Goal: Information Seeking & Learning: Stay updated

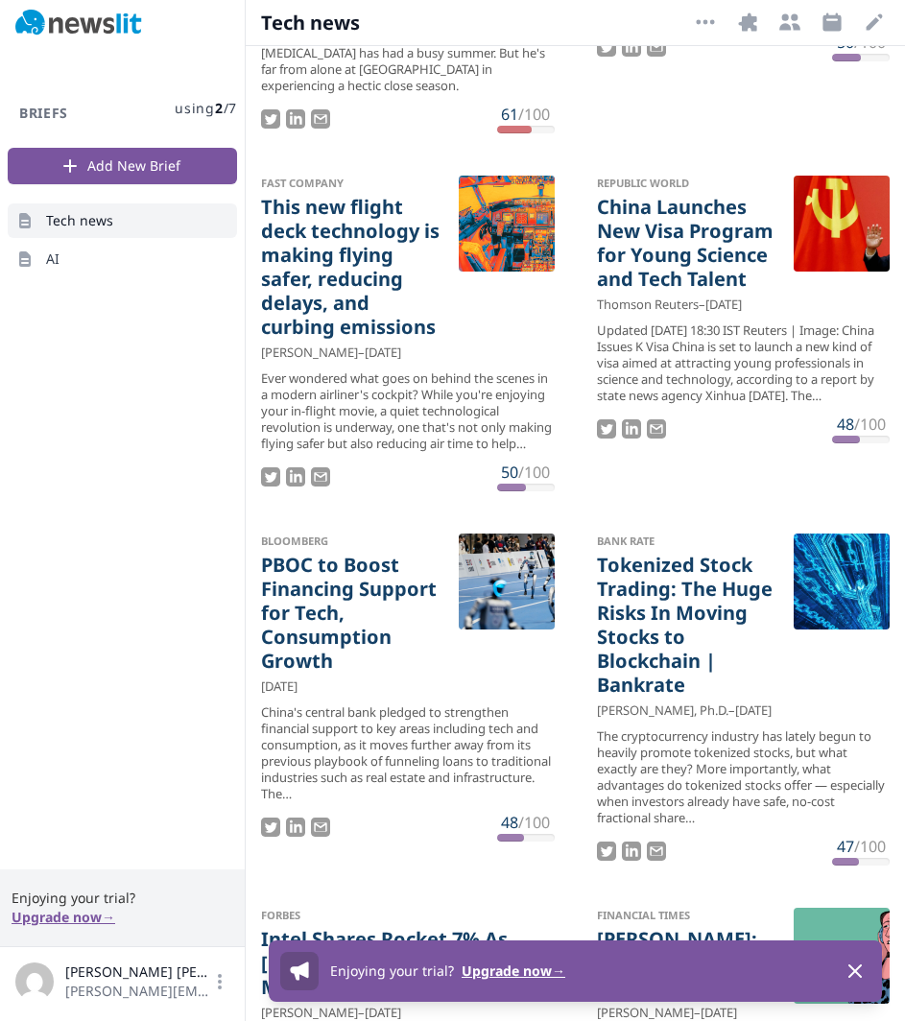
scroll to position [618, 0]
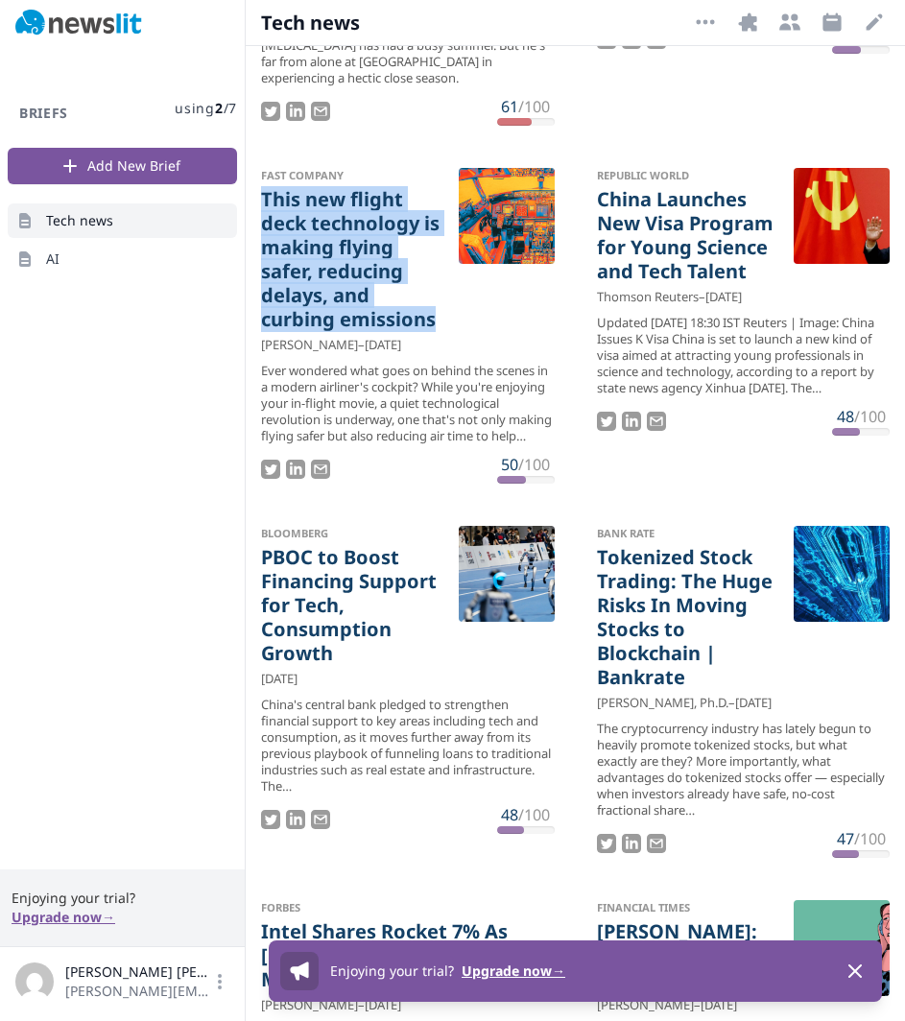
drag, startPoint x: 253, startPoint y: 191, endPoint x: 454, endPoint y: 321, distance: 239.2
click at [454, 321] on div "Fast Company This new flight deck technology is making flying safer, reducing d…" at bounding box center [408, 326] width 324 height 346
copy link "This new flight deck technology is making flying safer, reducing delays, and cu…"
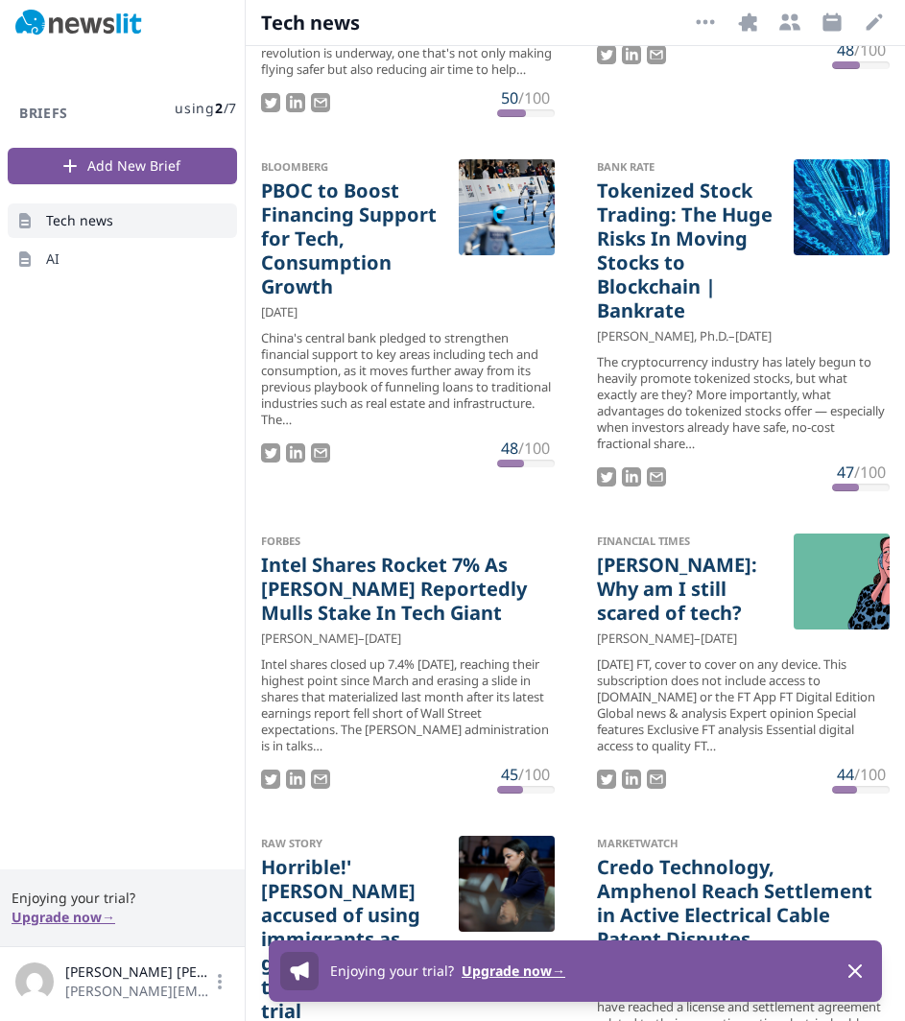
scroll to position [997, 0]
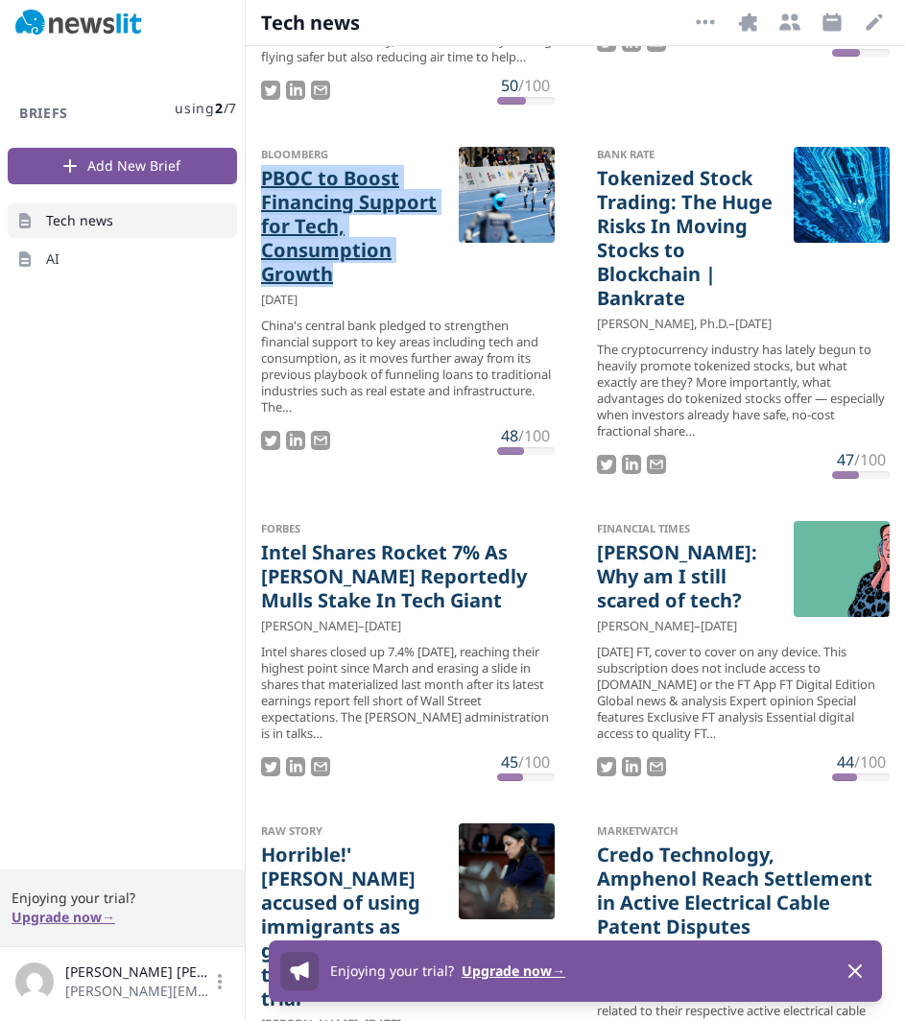
drag, startPoint x: 252, startPoint y: 187, endPoint x: 431, endPoint y: 290, distance: 205.9
click at [437, 288] on div "Bloomberg PBOC to Boost Financing Support for Tech, Consumption Growth [DATE] C…" at bounding box center [408, 300] width 324 height 339
copy link "PBOC to Boost Financing Support for Tech, Consumption Growth"
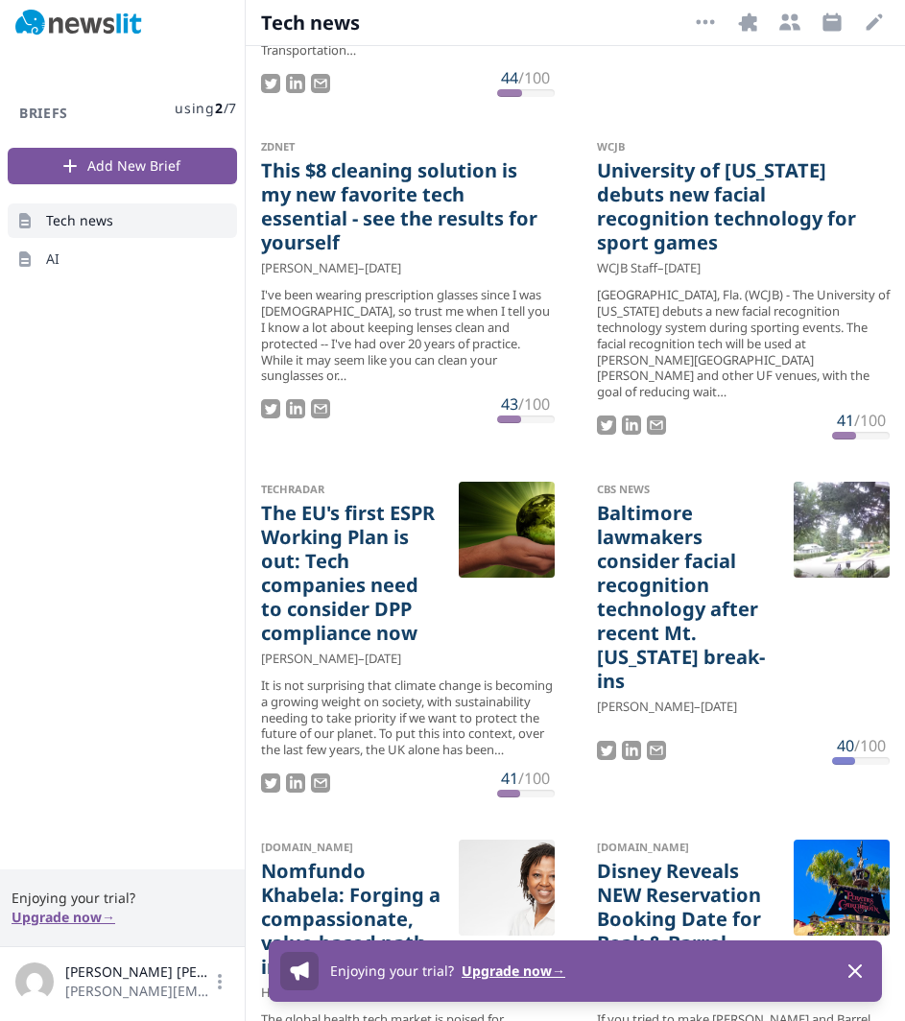
scroll to position [2094, 0]
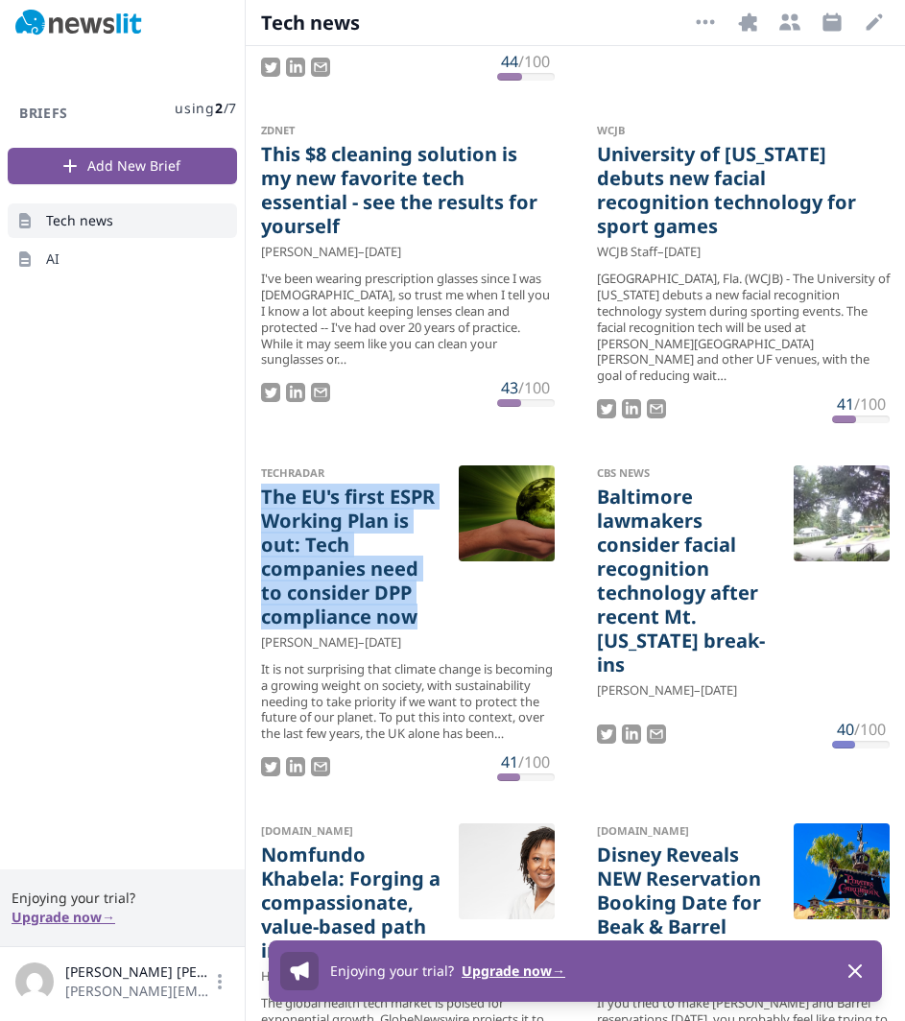
drag, startPoint x: 248, startPoint y: 467, endPoint x: 440, endPoint y: 590, distance: 227.8
click at [440, 590] on div "TechRadar The EU's first ESPR Working Plan is out: Tech companies need to consi…" at bounding box center [408, 623] width 324 height 346
copy link "The EU's first ESPR Working Plan is out: Tech companies need to consider DPP co…"
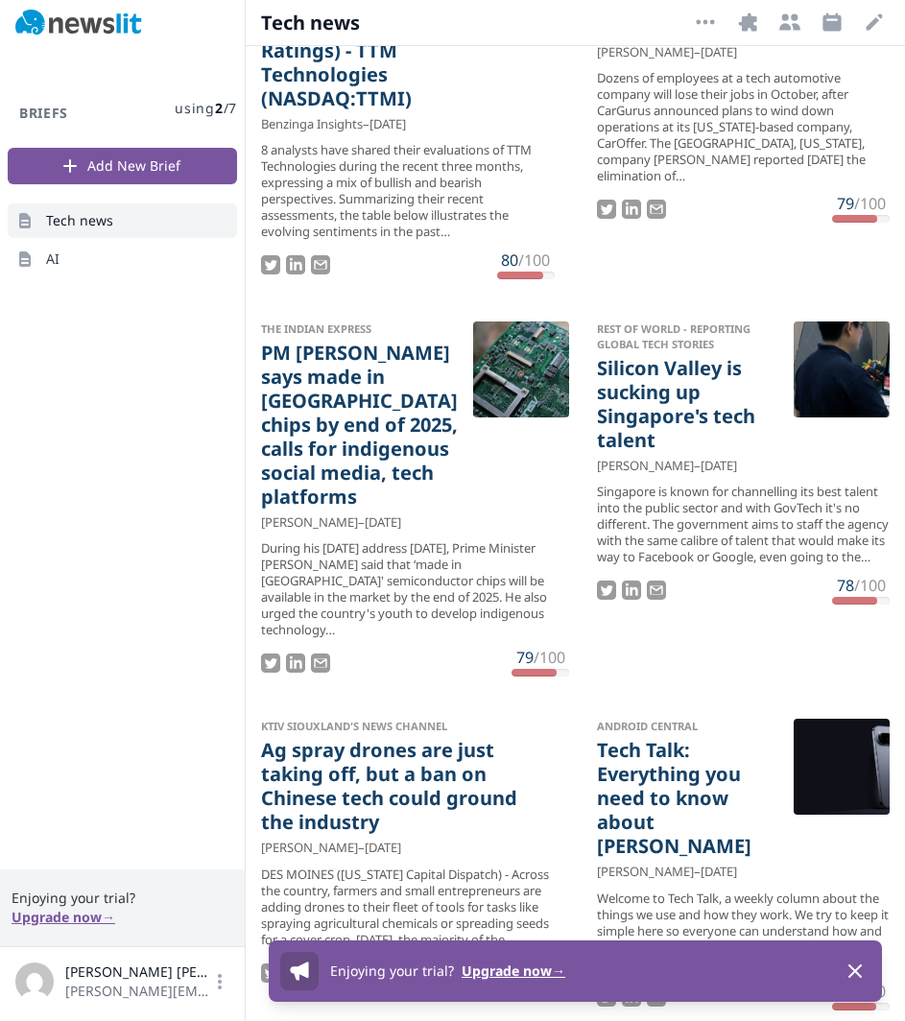
scroll to position [6505, 0]
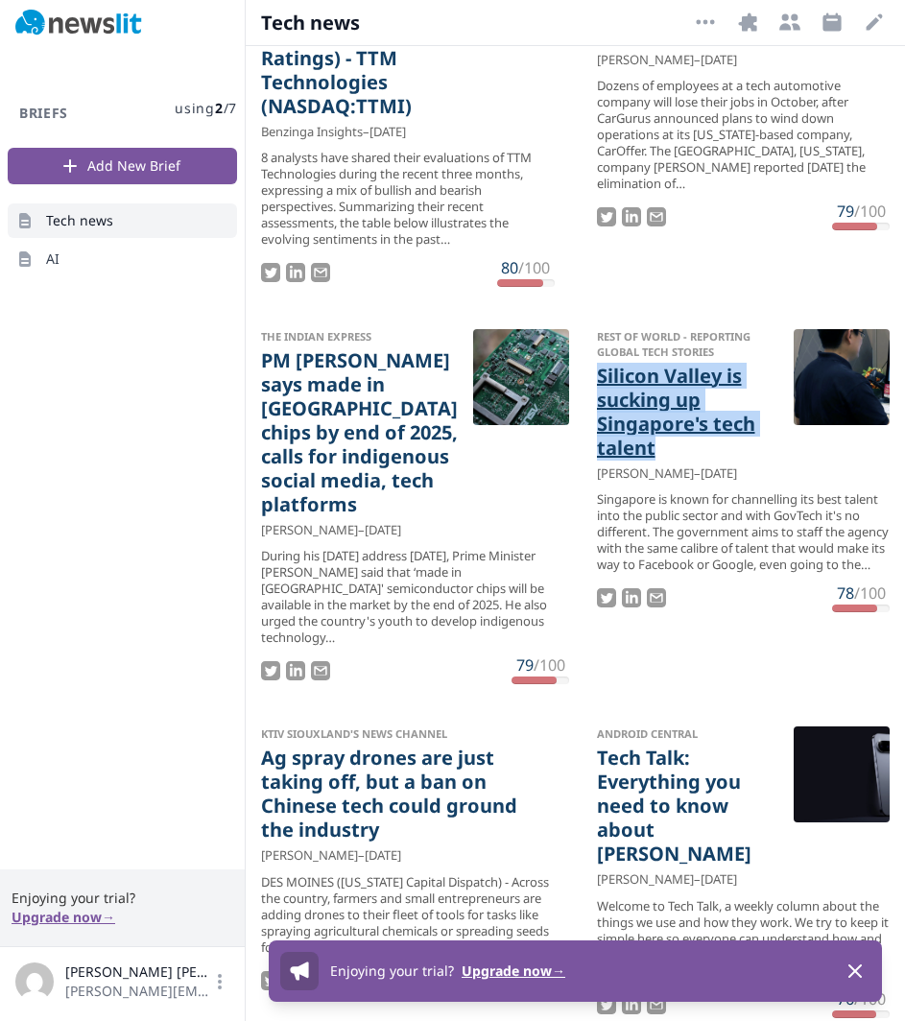
drag, startPoint x: 577, startPoint y: 529, endPoint x: 664, endPoint y: 594, distance: 109.0
click at [664, 594] on div "Rest of World - Reporting Global Tech Stories Silicon Valley is sucking up Sing…" at bounding box center [743, 471] width 324 height 314
copy link "Silicon Valley is sucking up Singapore's tech talent"
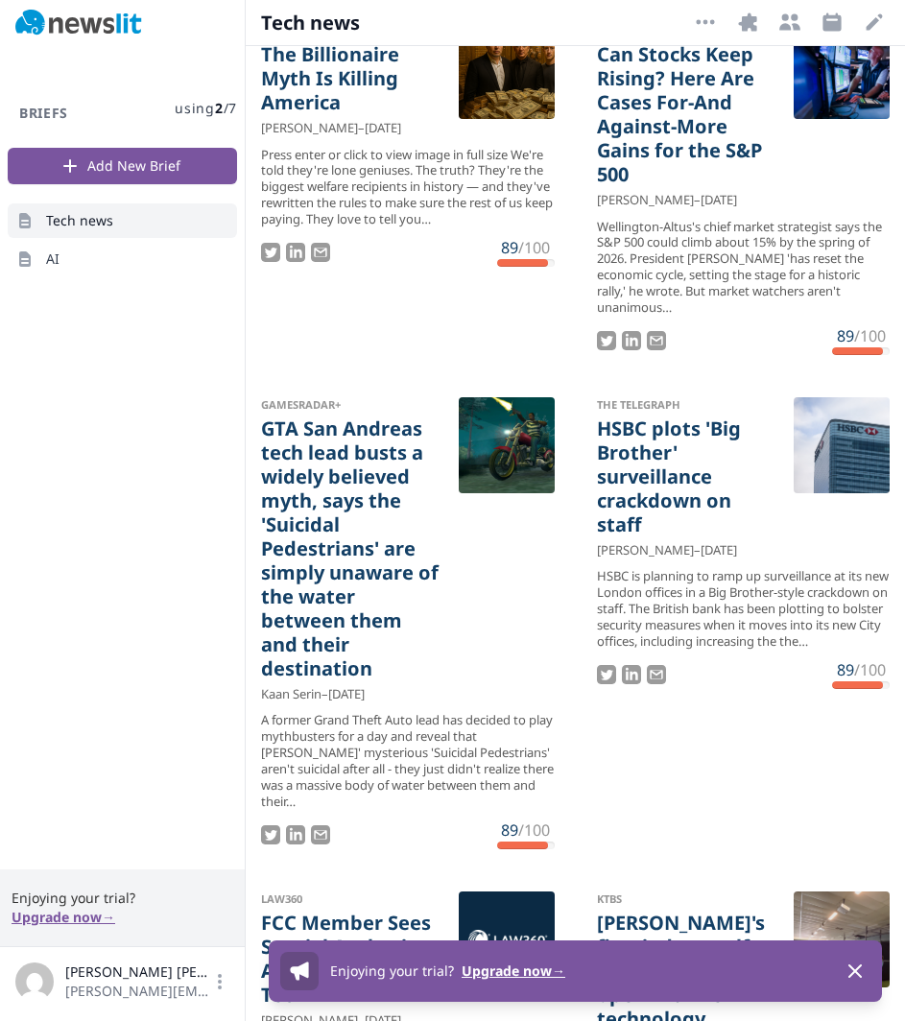
scroll to position [13689, 0]
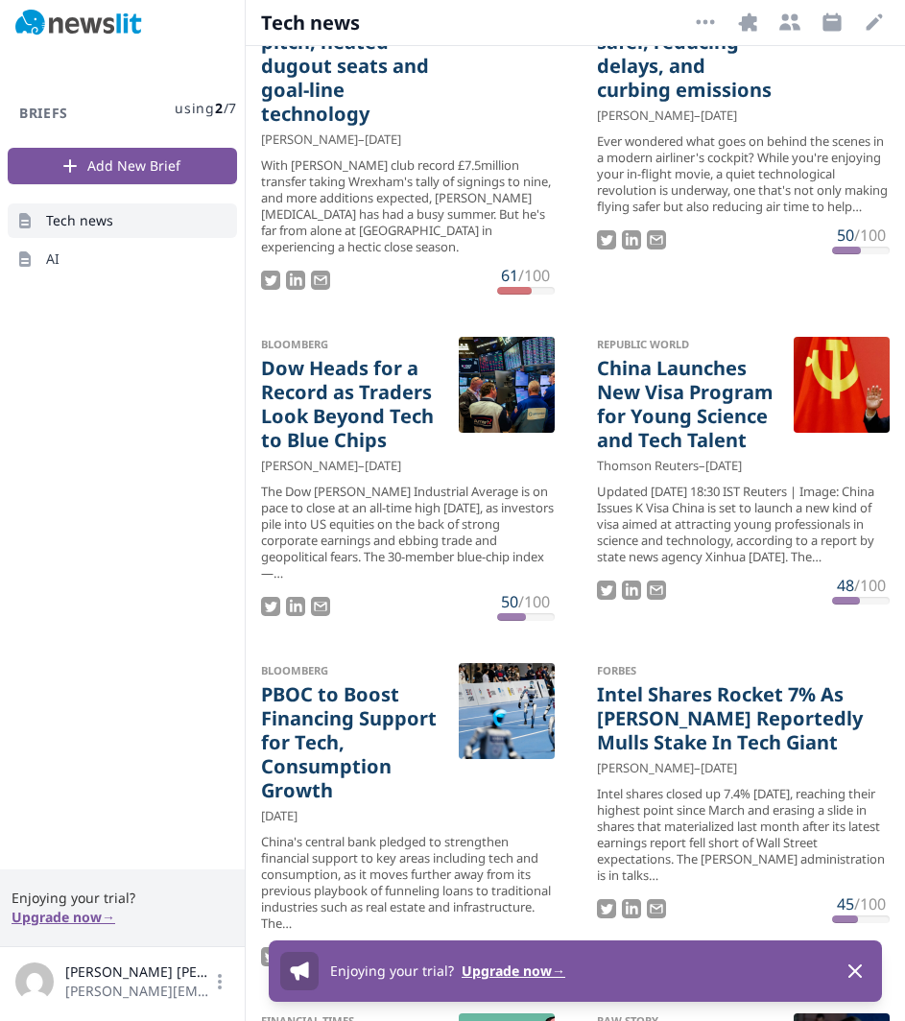
scroll to position [453, 0]
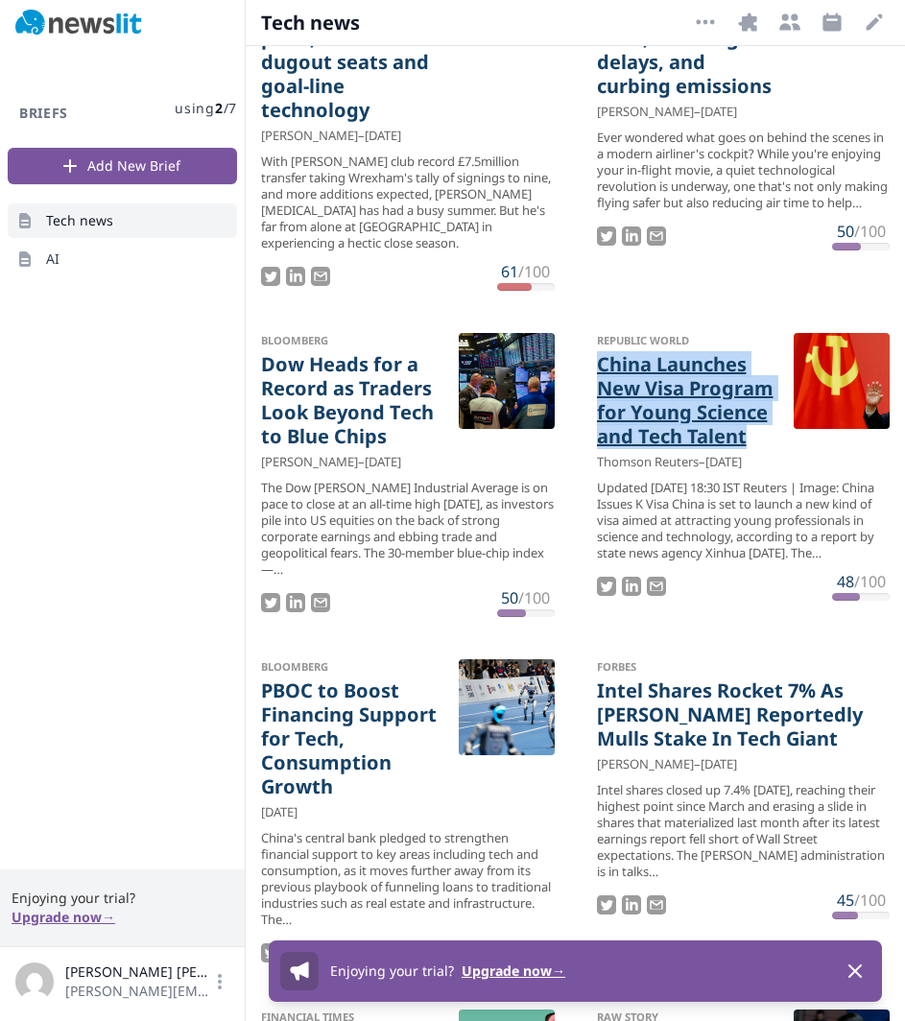
drag, startPoint x: 583, startPoint y: 362, endPoint x: 745, endPoint y: 461, distance: 190.4
click at [745, 461] on div "Republic World China Launches New Visa Program for Young Science and Tech Talen…" at bounding box center [743, 467] width 324 height 298
copy link "China Launches New Visa Program for Young Science and Tech Talent"
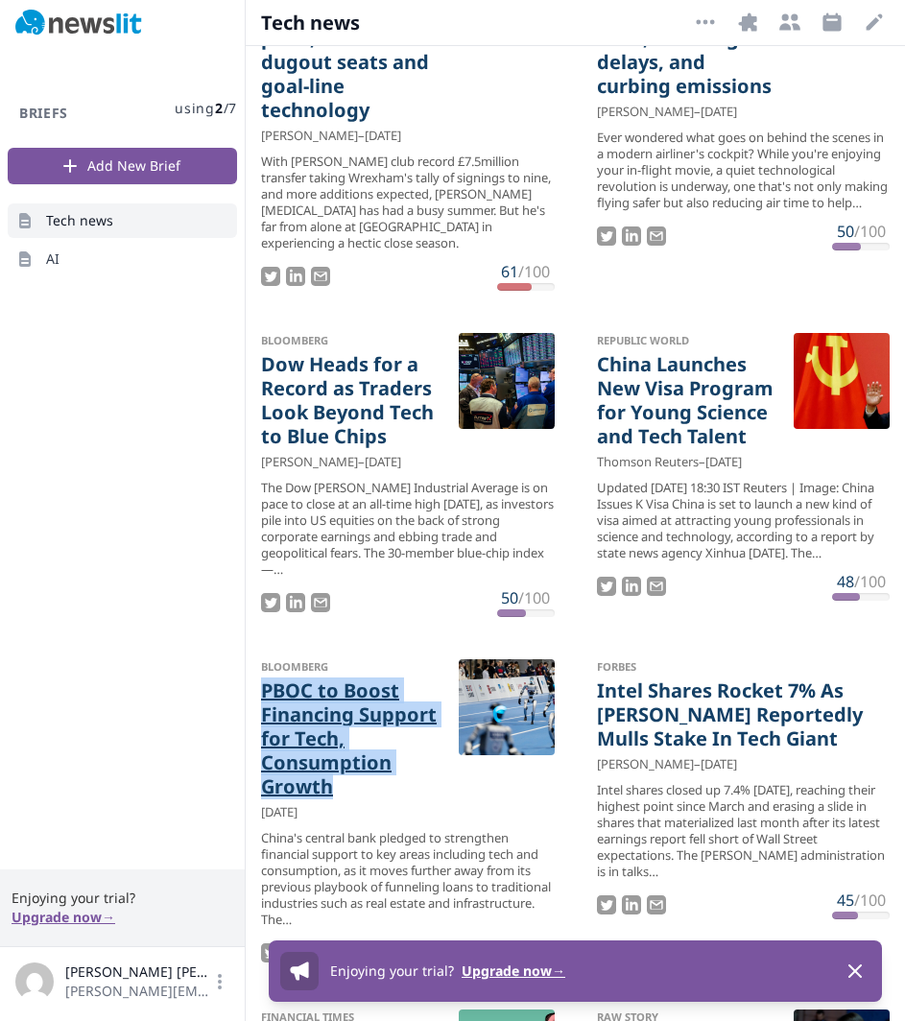
drag, startPoint x: 256, startPoint y: 715, endPoint x: 367, endPoint y: 819, distance: 152.7
click at [367, 822] on div "Bloomberg PBOC to Boost Financing Support for Tech, Consumption Growth [DATE] C…" at bounding box center [408, 813] width 324 height 339
copy link "PBOC to Boost Financing Support for Tech, Consumption Growth"
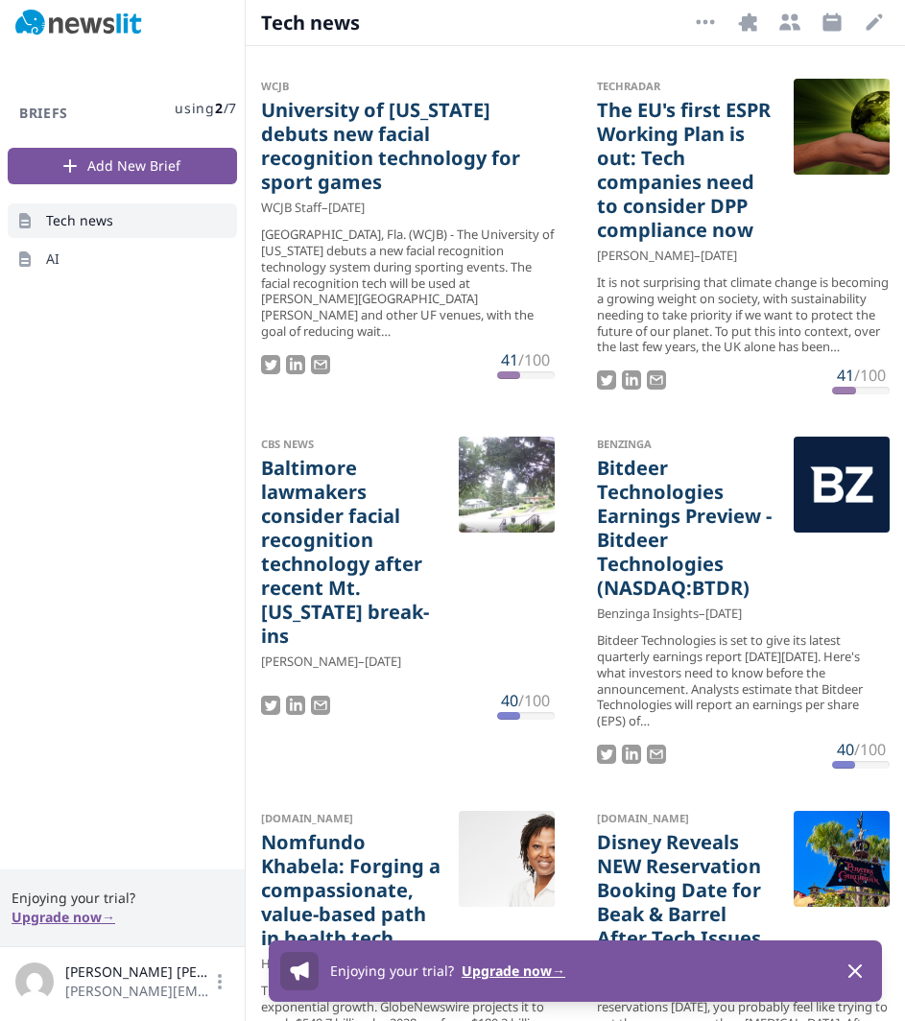
scroll to position [2111, 0]
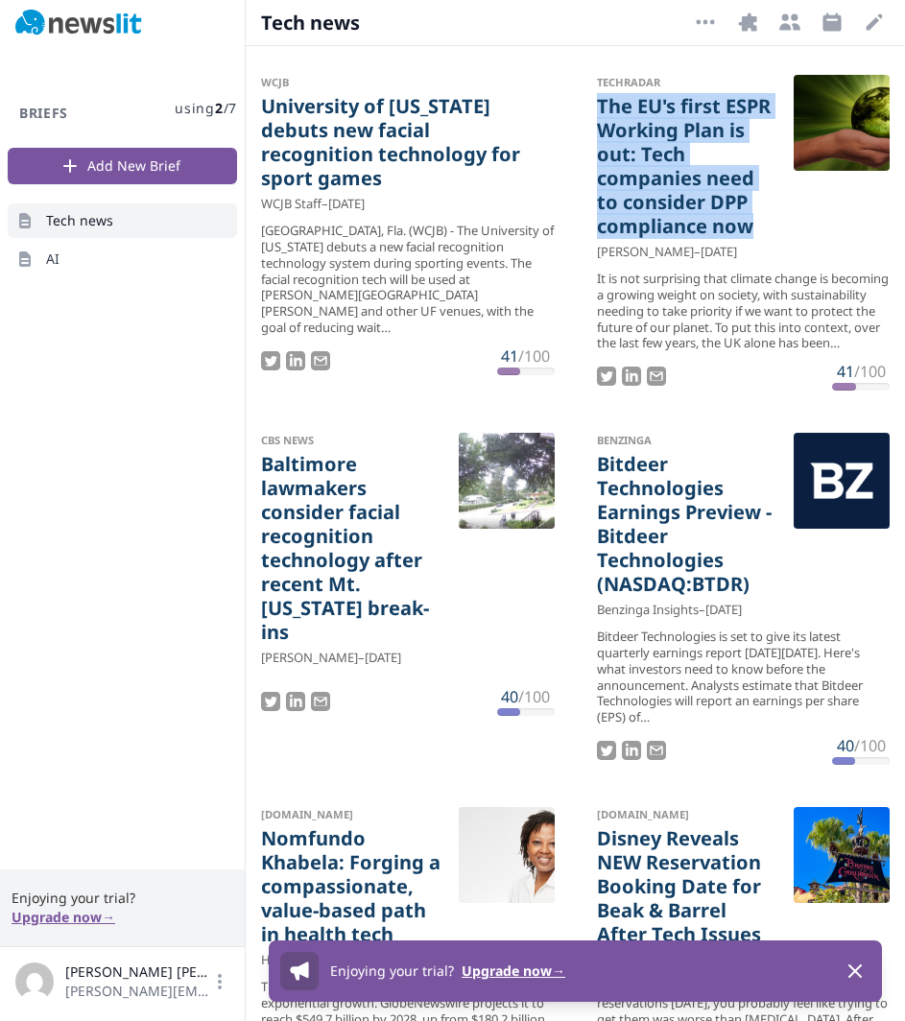
drag, startPoint x: 583, startPoint y: 121, endPoint x: 806, endPoint y: 239, distance: 251.9
click at [806, 239] on div "TechRadar The EU's first ESPR Working Plan is out: Tech companies need to consi…" at bounding box center [743, 232] width 324 height 346
copy link "The EU's first ESPR Working Plan is out: Tech companies need to consider DPP co…"
